Goal: Information Seeking & Learning: Learn about a topic

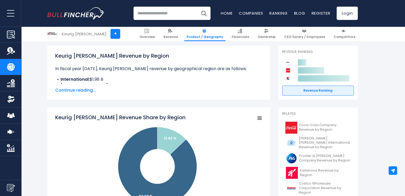
scroll to position [73, 0]
click at [70, 87] on span "Continue reading..." at bounding box center [158, 90] width 207 height 6
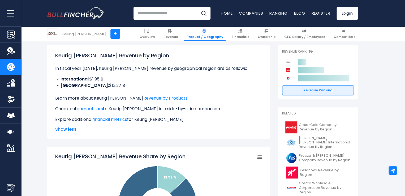
scroll to position [0, 0]
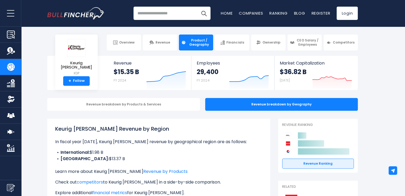
click at [154, 41] on img at bounding box center [151, 42] width 5 height 5
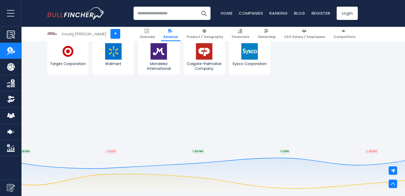
scroll to position [1516, 0]
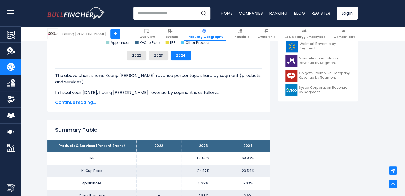
scroll to position [252, 0]
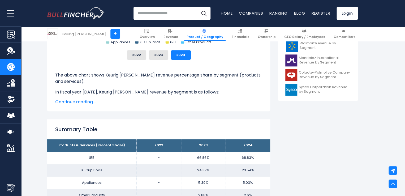
click at [81, 99] on span "Continue reading..." at bounding box center [158, 102] width 207 height 6
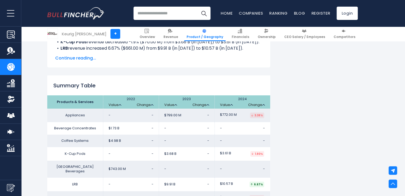
scroll to position [794, 0]
